Goal: Find specific page/section: Find specific page/section

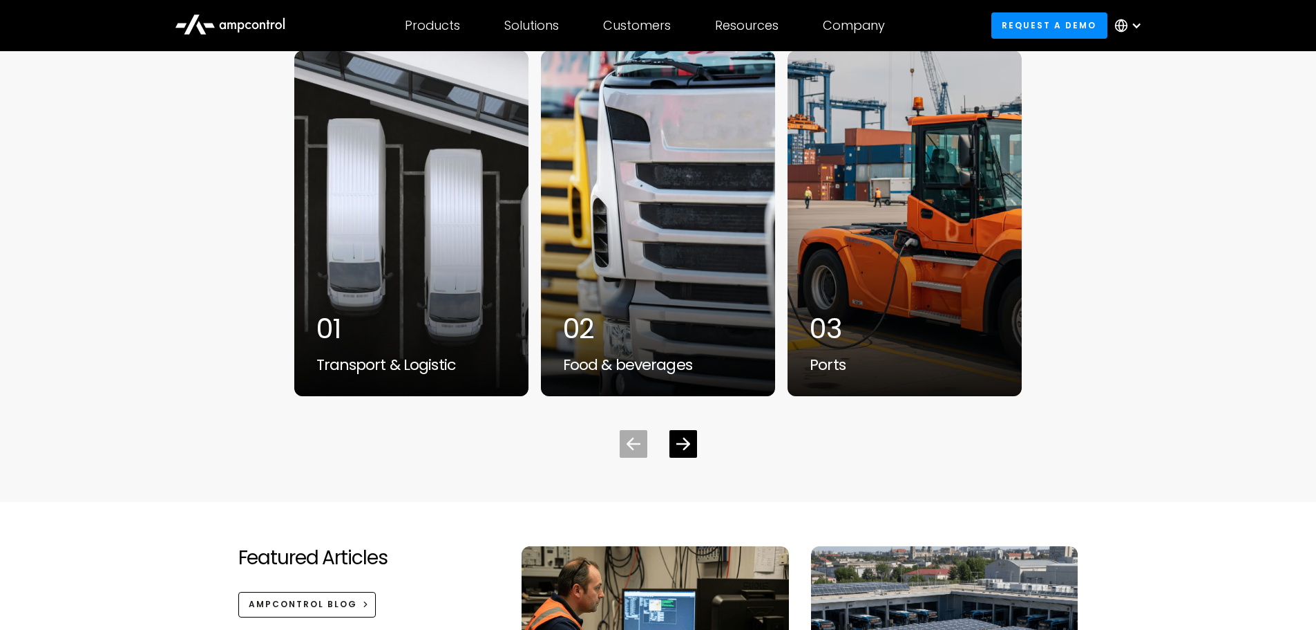
scroll to position [3732, 0]
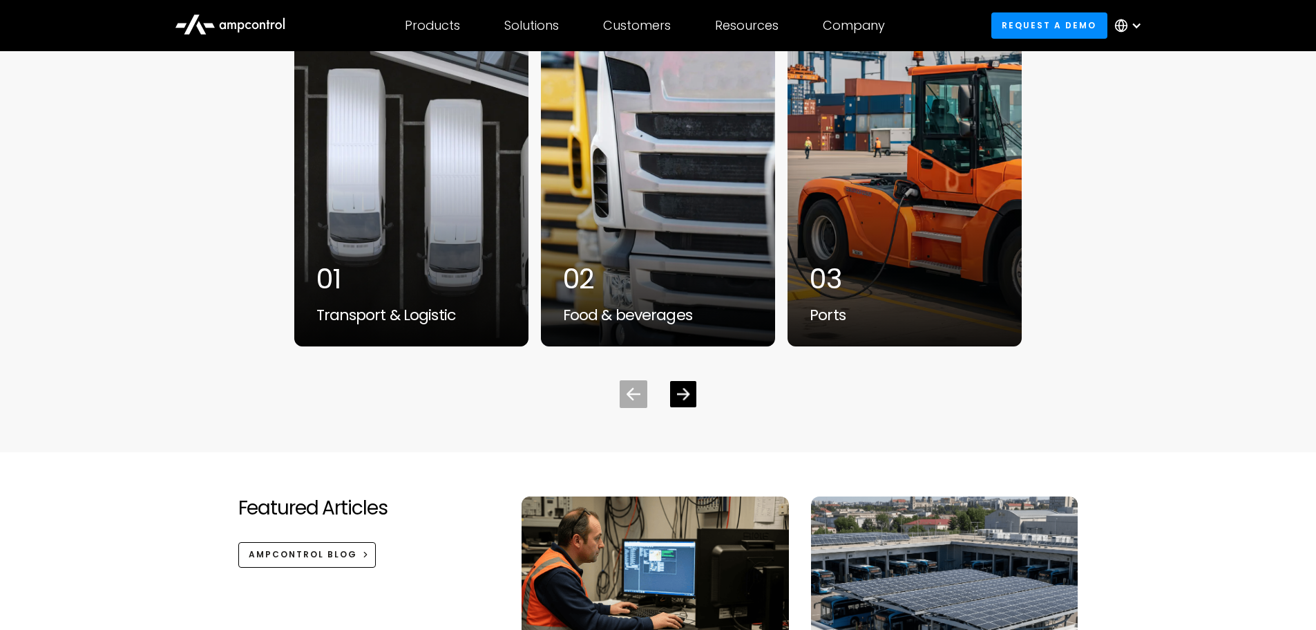
click at [673, 393] on div "Next slide" at bounding box center [683, 394] width 26 height 26
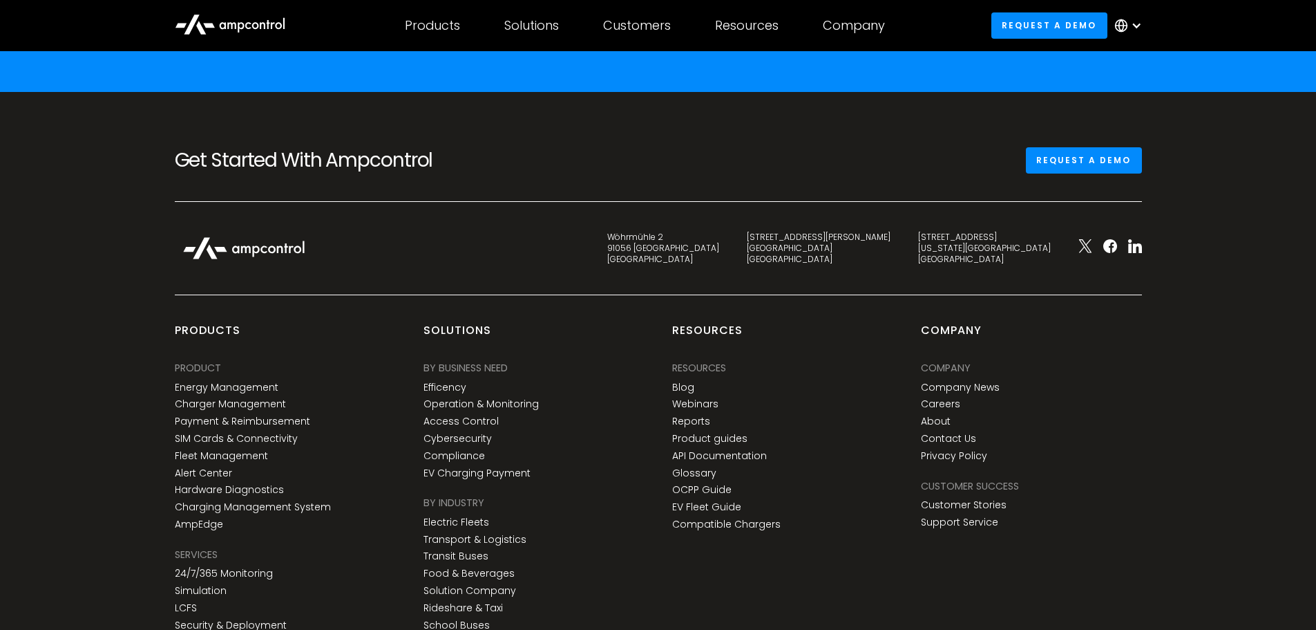
scroll to position [5045, 0]
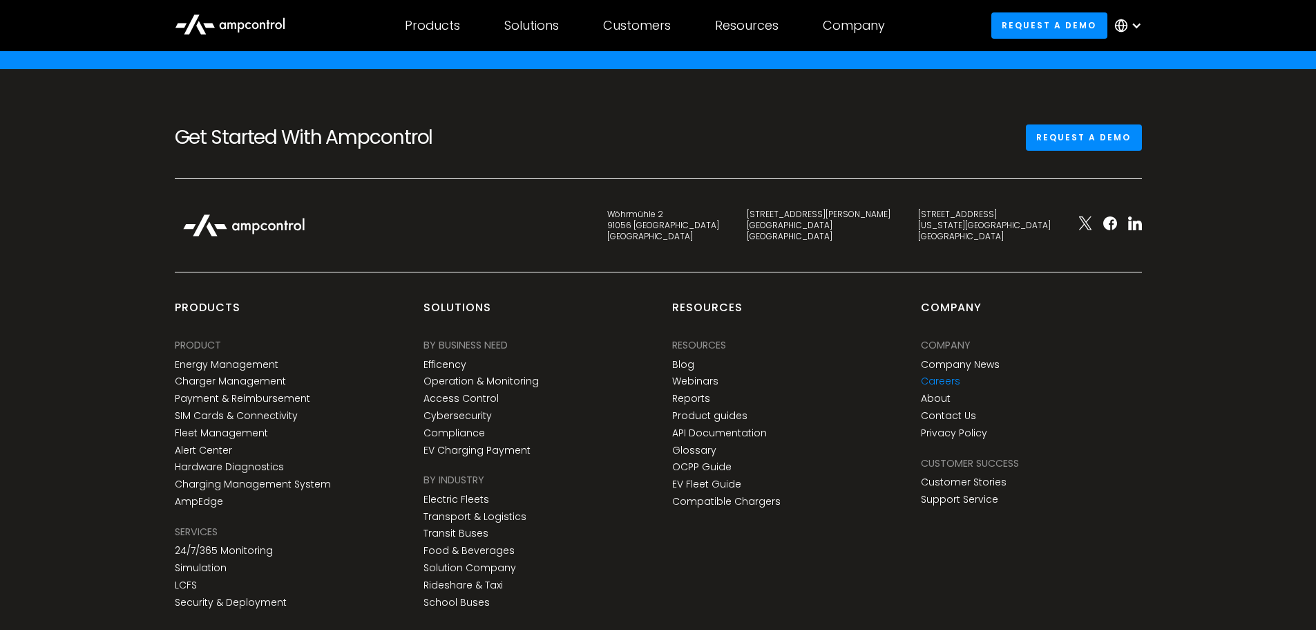
click at [934, 376] on link "Careers" at bounding box center [940, 381] width 39 height 12
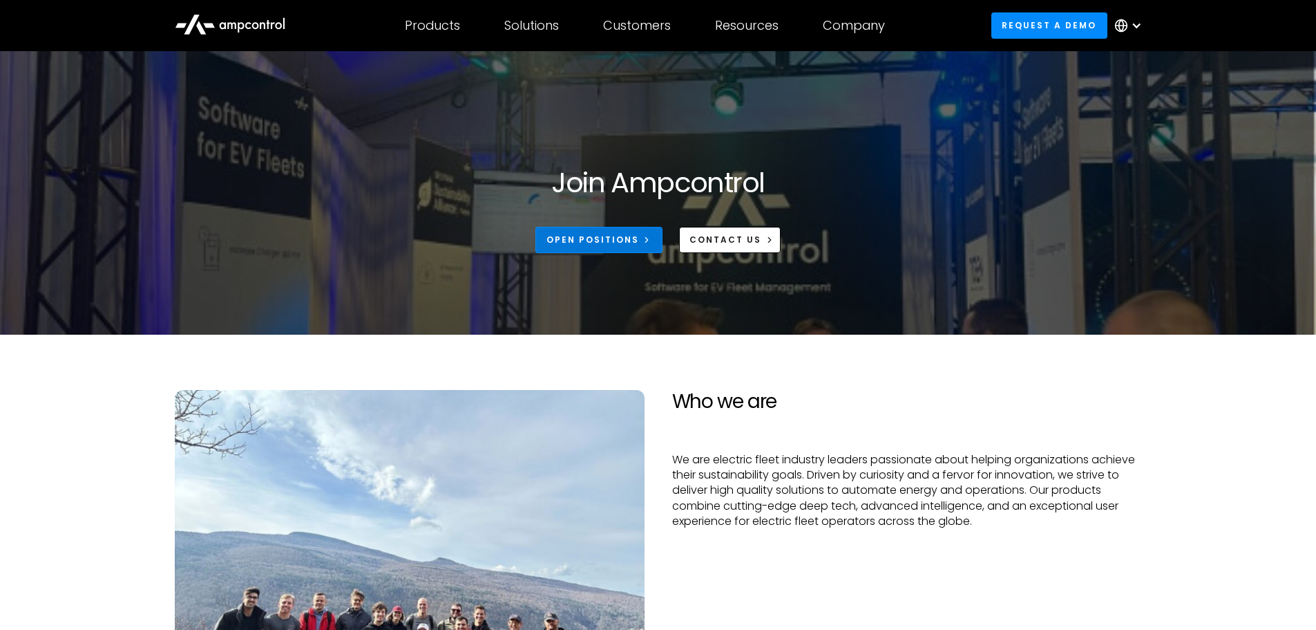
click at [580, 245] on div "Open Positions" at bounding box center [593, 240] width 93 height 12
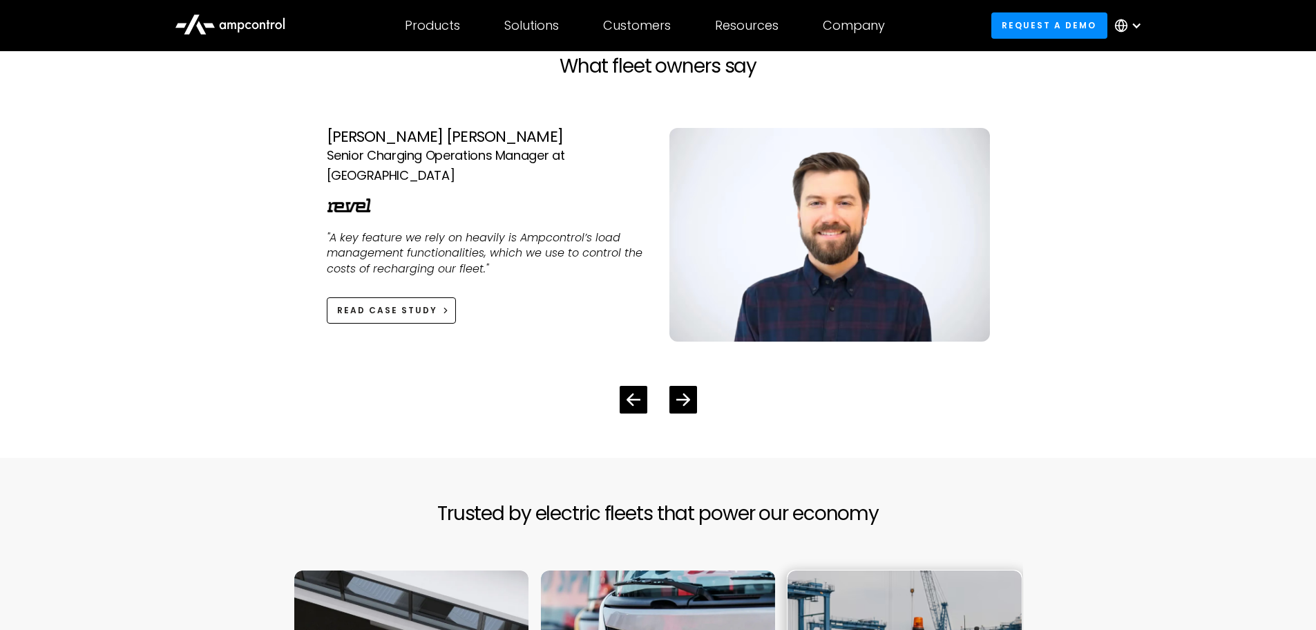
scroll to position [3018, 0]
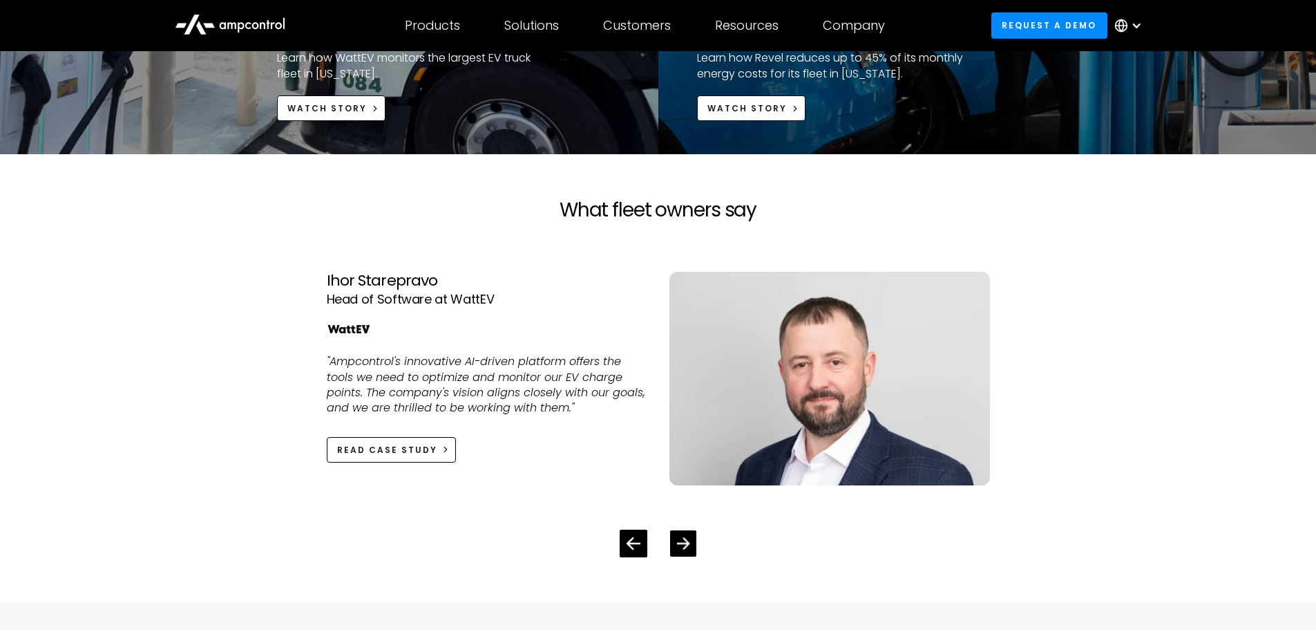
click at [677, 537] on div "Next slide" at bounding box center [683, 543] width 13 height 13
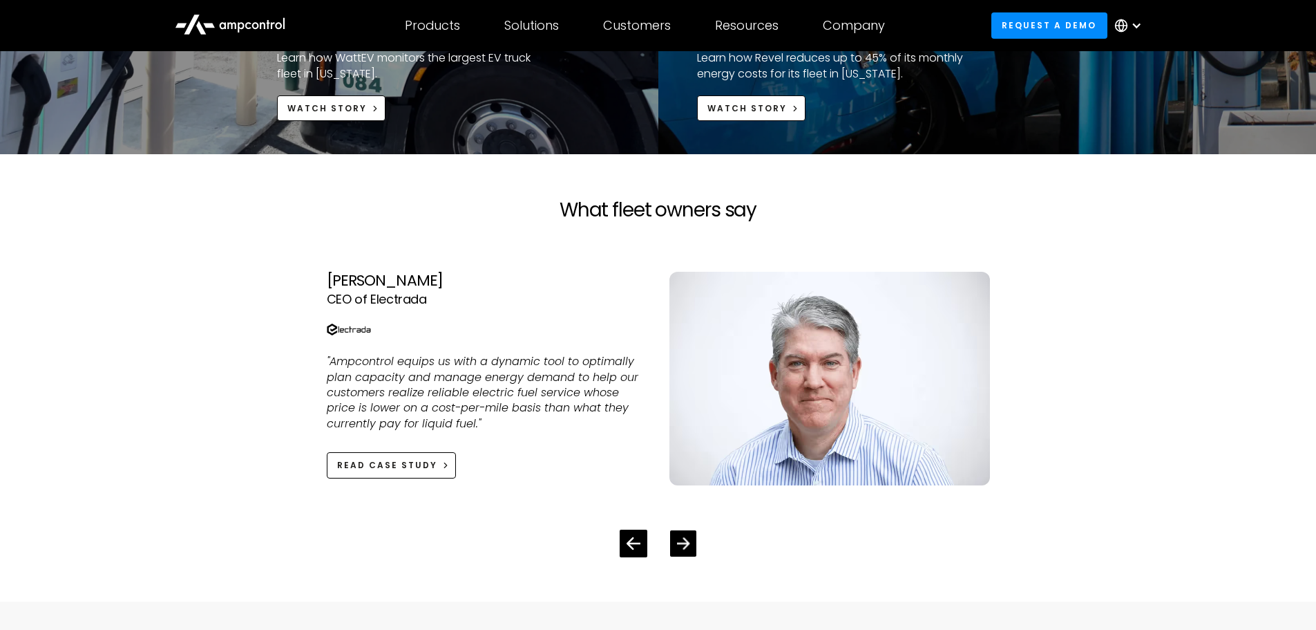
click at [677, 537] on div "Next slide" at bounding box center [683, 543] width 13 height 13
